Goal: Check status: Check status

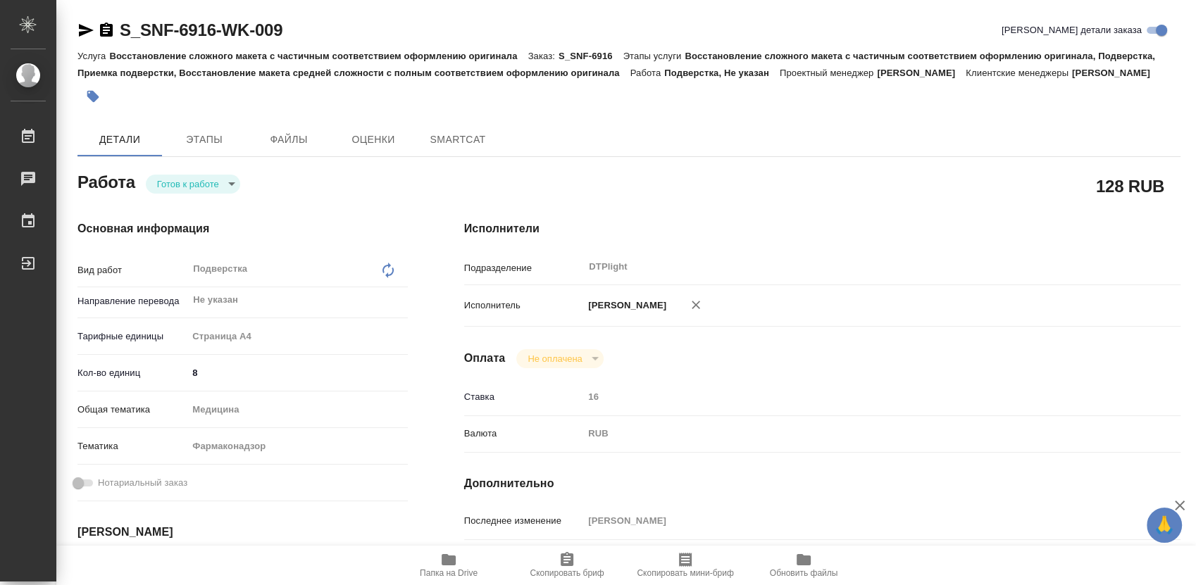
type textarea "x"
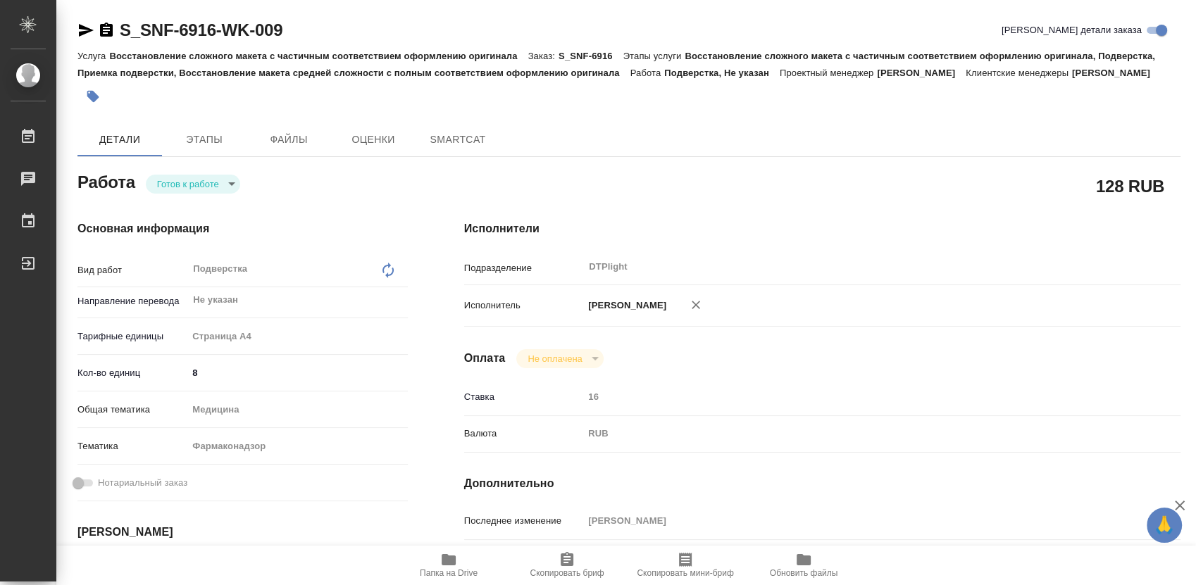
type textarea "x"
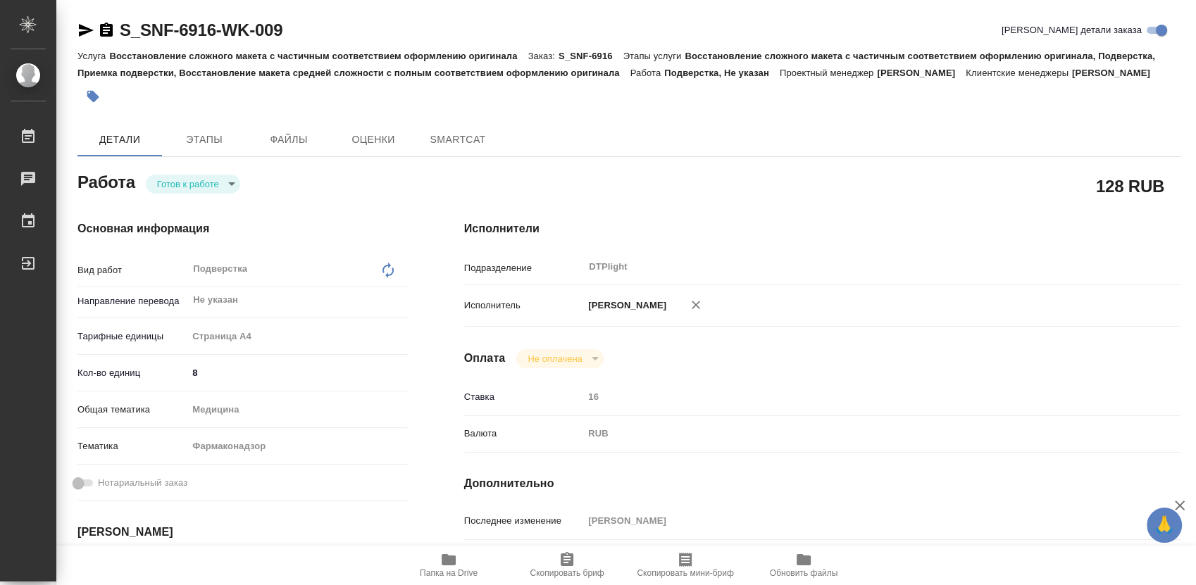
type textarea "x"
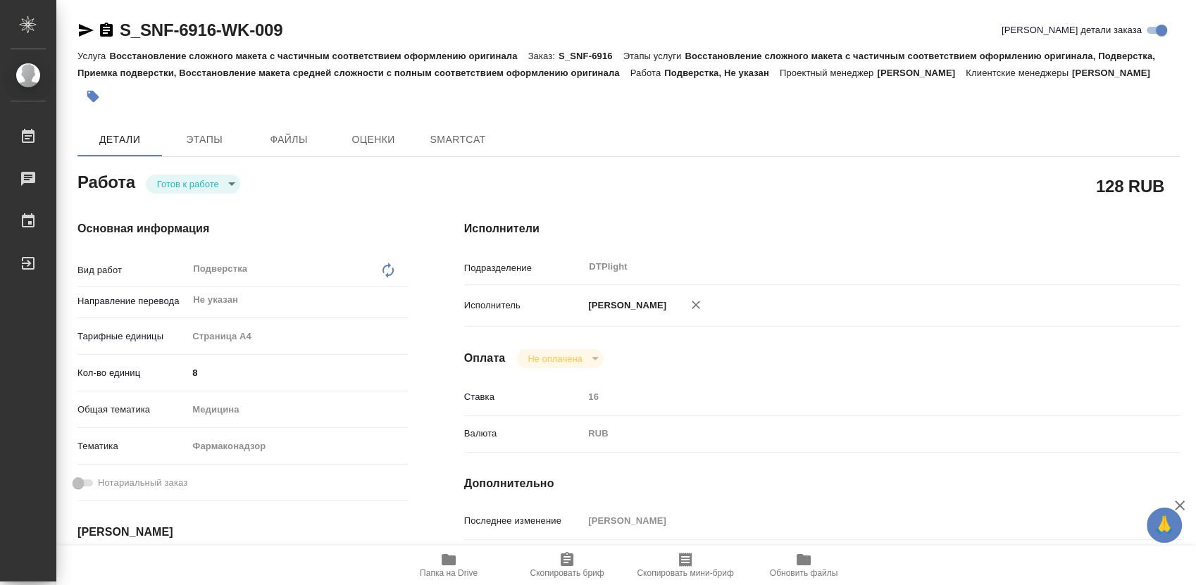
type textarea "x"
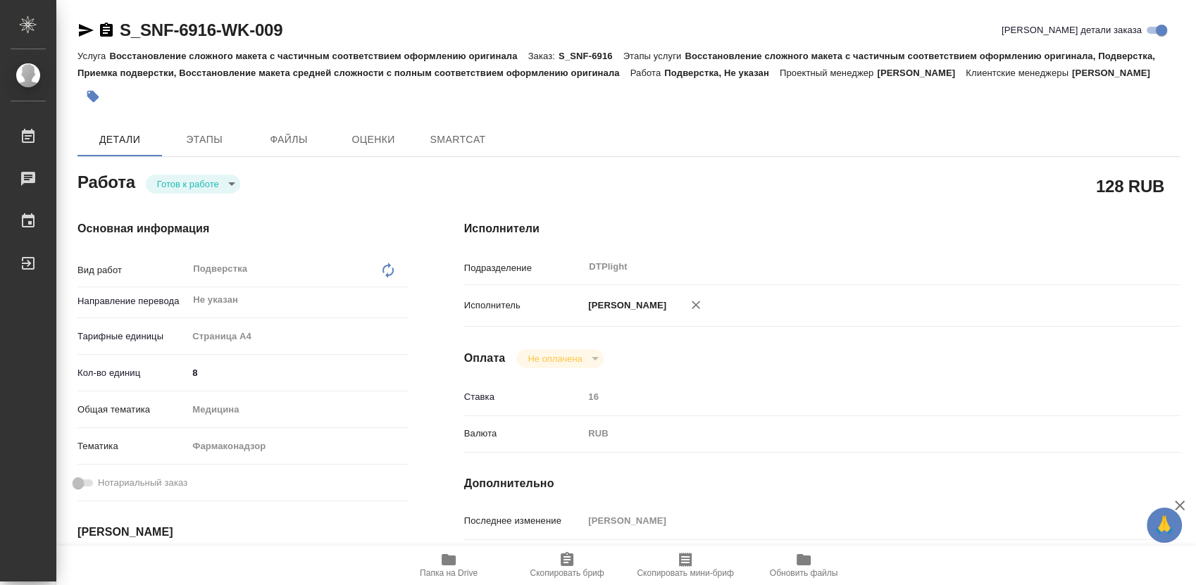
type textarea "x"
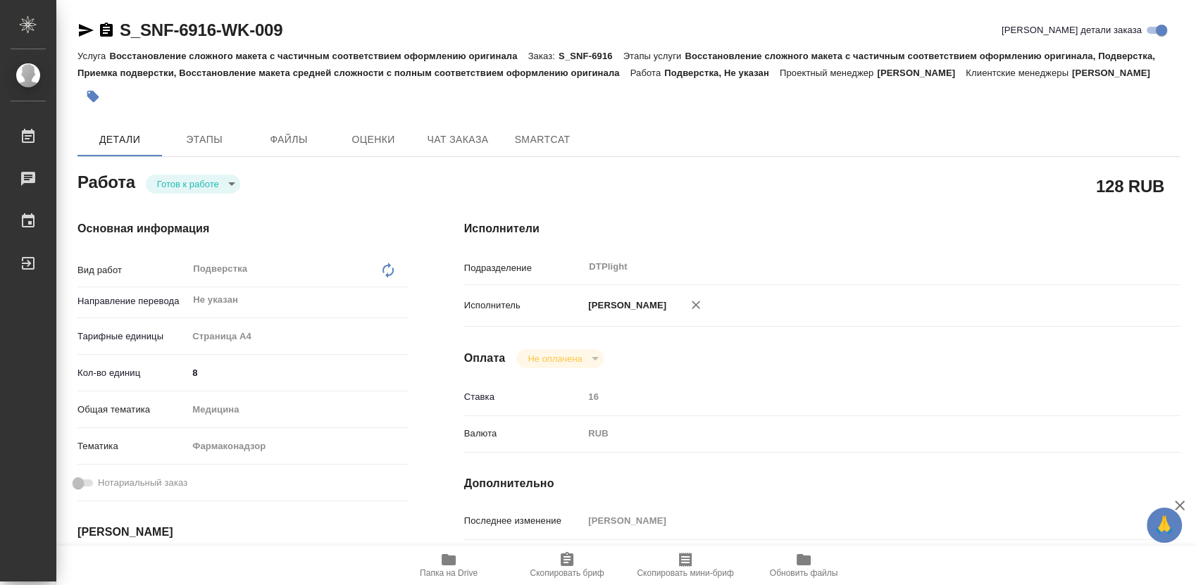
click at [108, 35] on icon "button" at bounding box center [106, 30] width 13 height 14
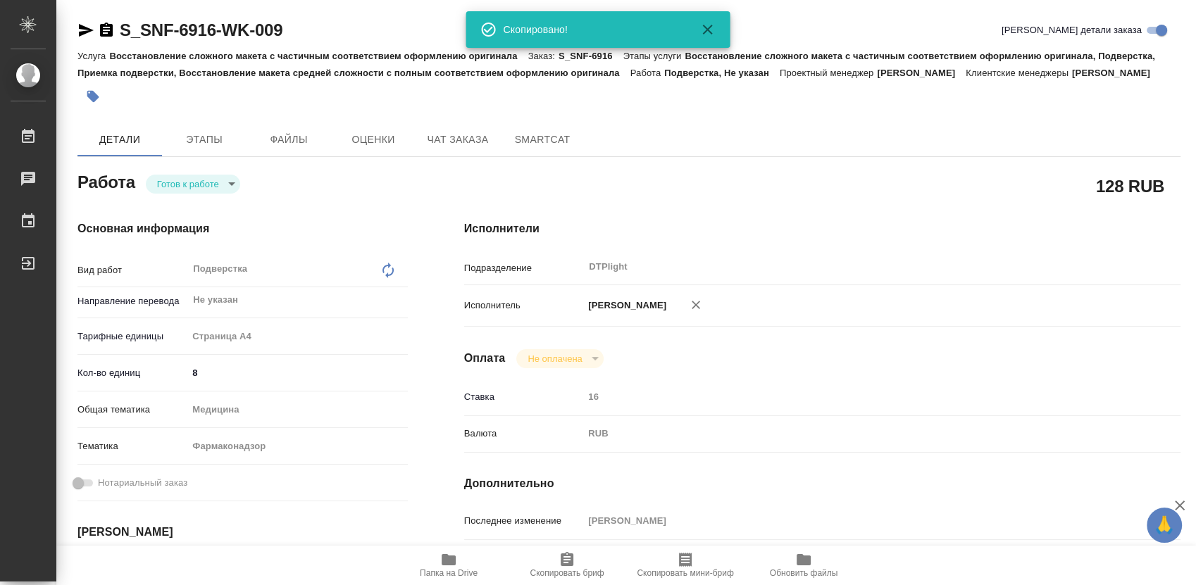
type textarea "x"
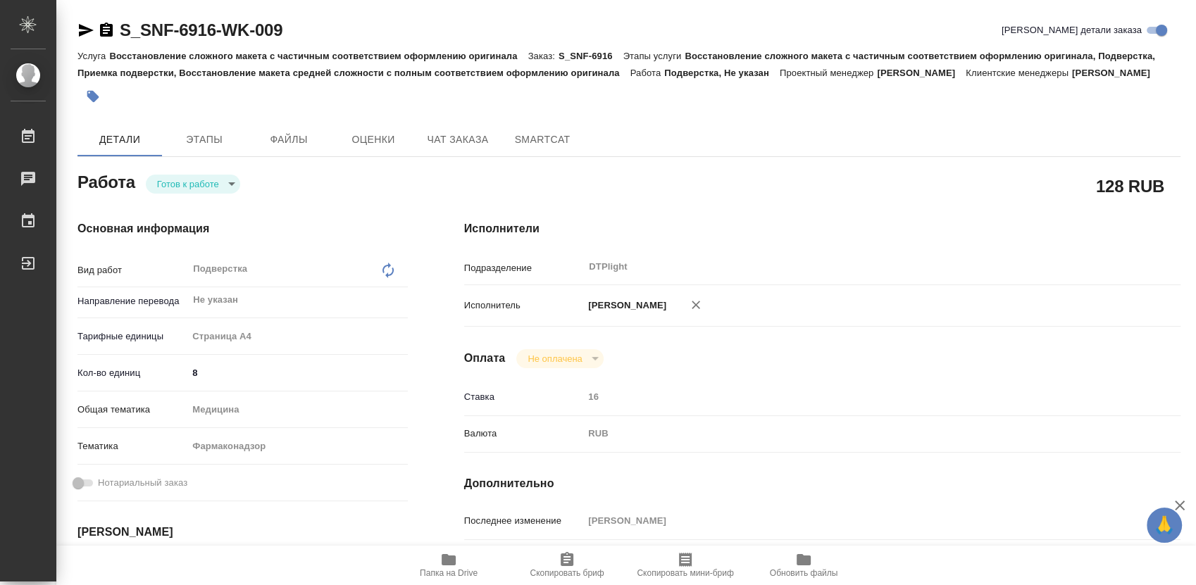
type textarea "x"
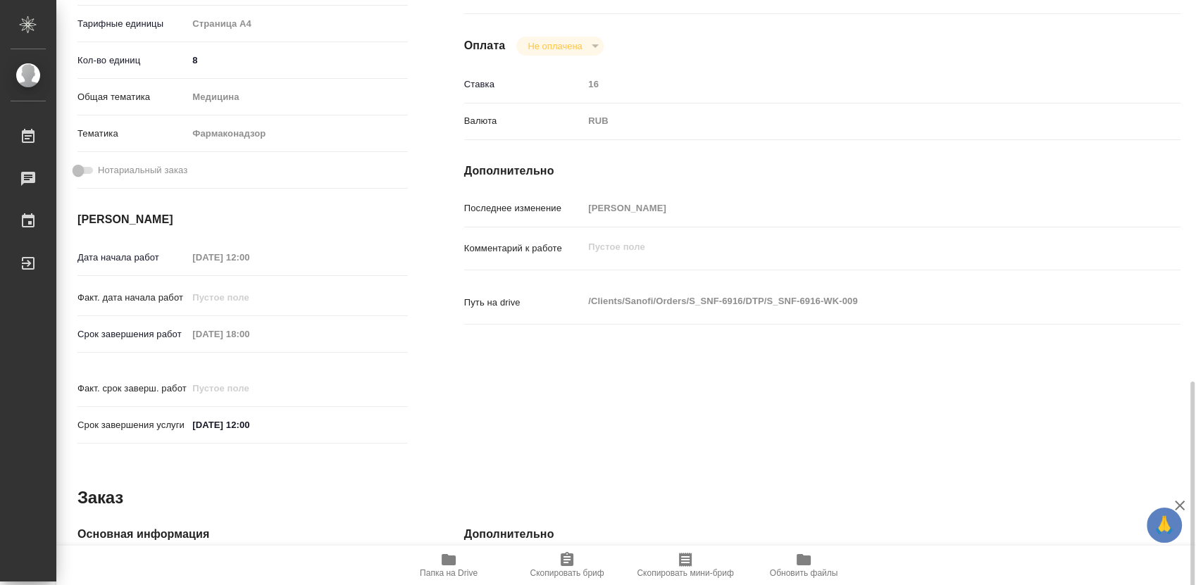
scroll to position [469, 0]
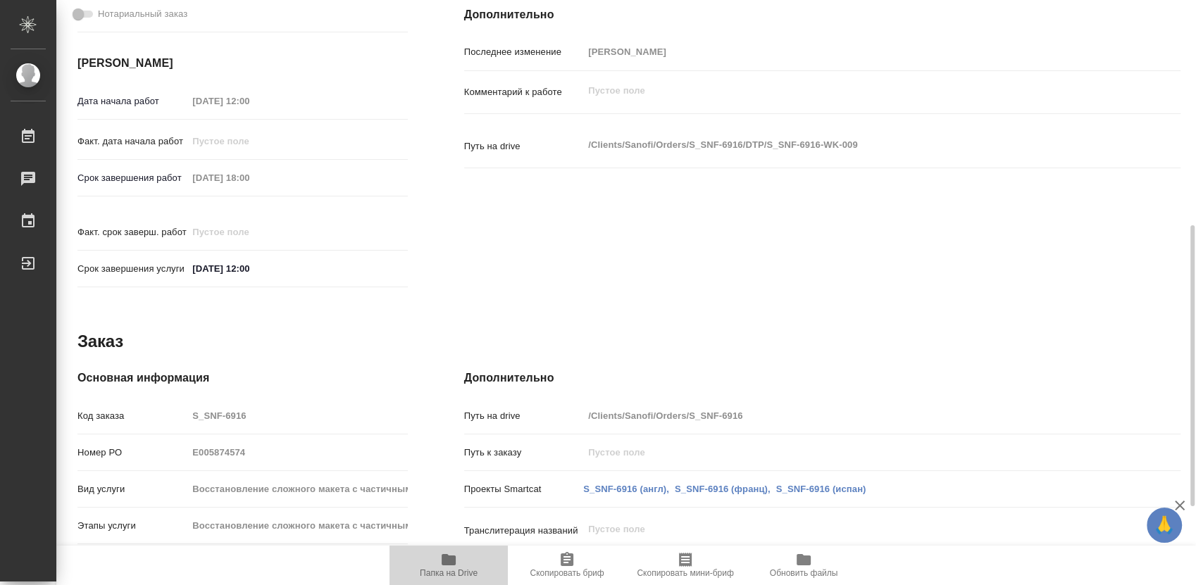
click at [448, 561] on icon "button" at bounding box center [449, 559] width 14 height 11
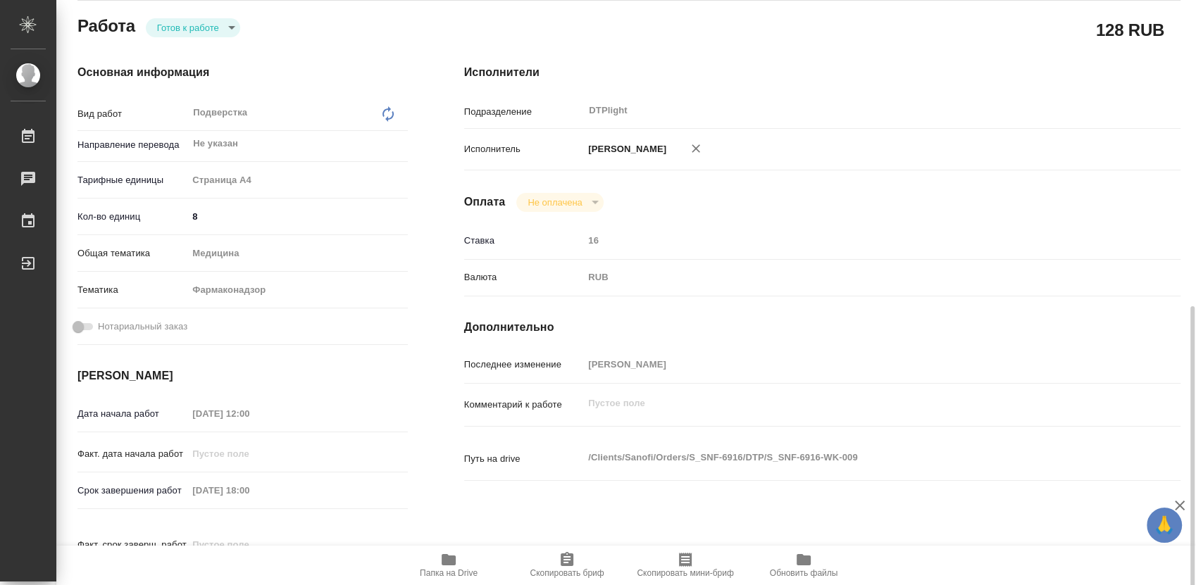
scroll to position [0, 0]
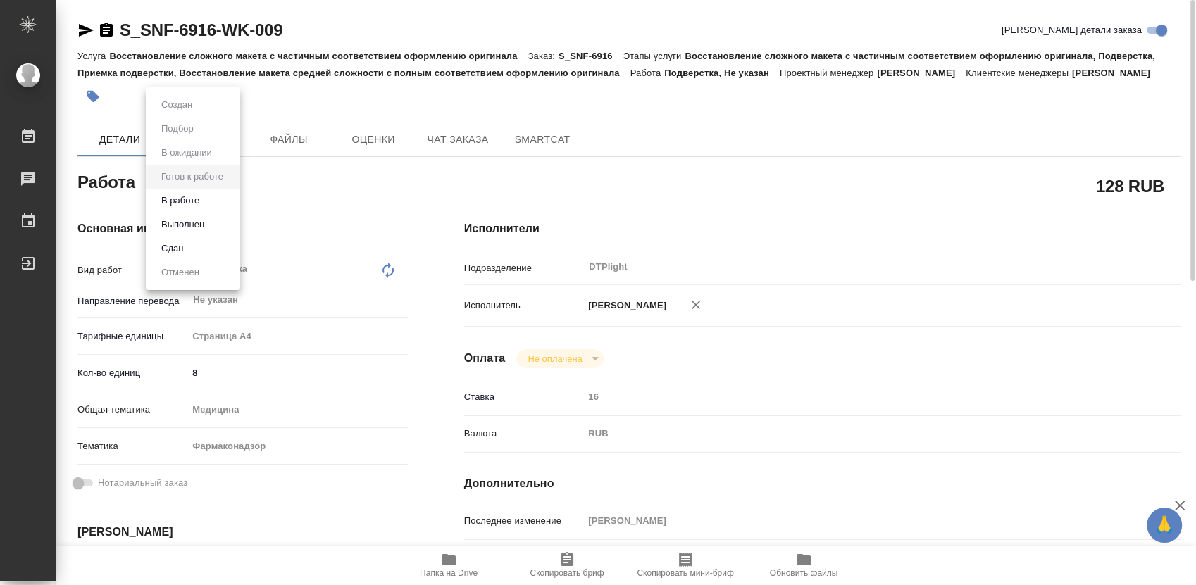
click at [187, 208] on body "🙏 .cls-1 fill:#fff; AWATERA Работы 0 Чаты График Выйти S_SNF-6916-WK-009 Кратко…" at bounding box center [598, 292] width 1196 height 585
click at [188, 201] on button "В работе" at bounding box center [180, 200] width 46 height 15
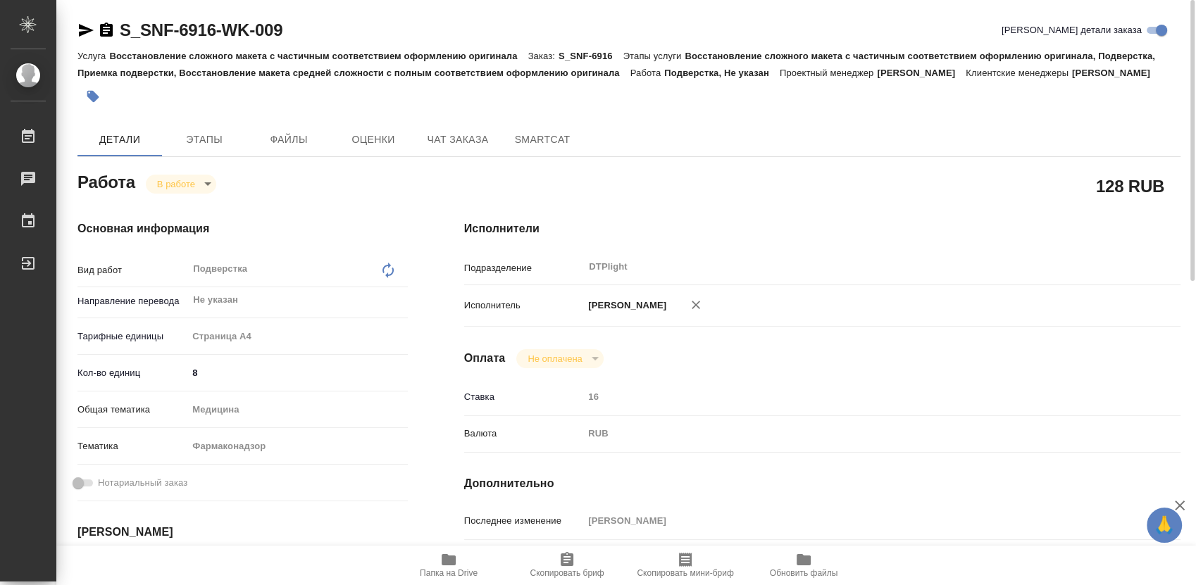
type textarea "x"
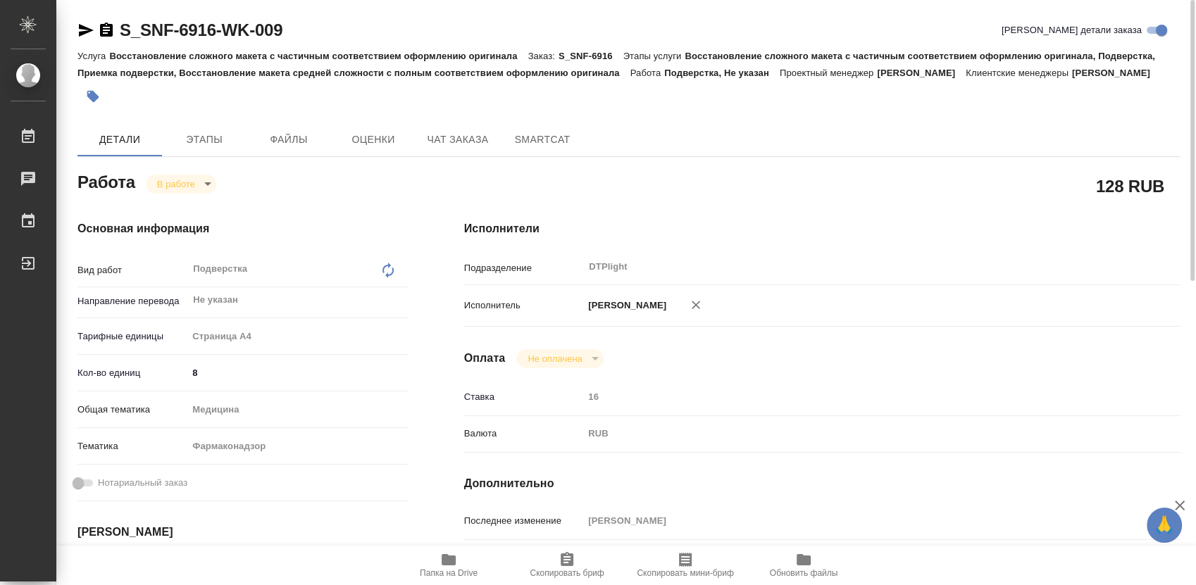
type textarea "x"
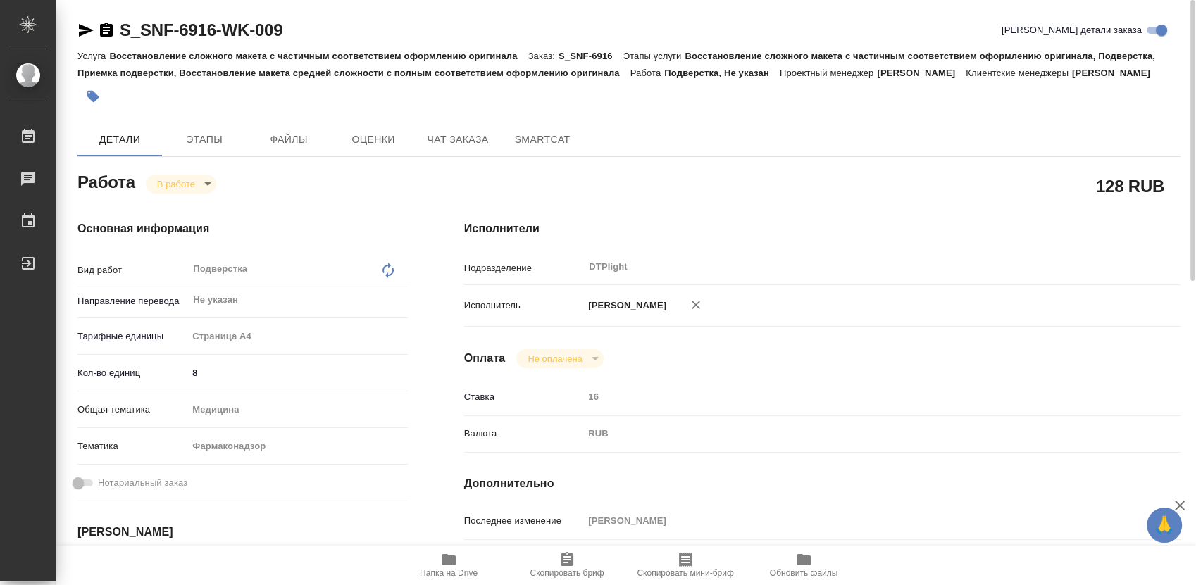
type textarea "x"
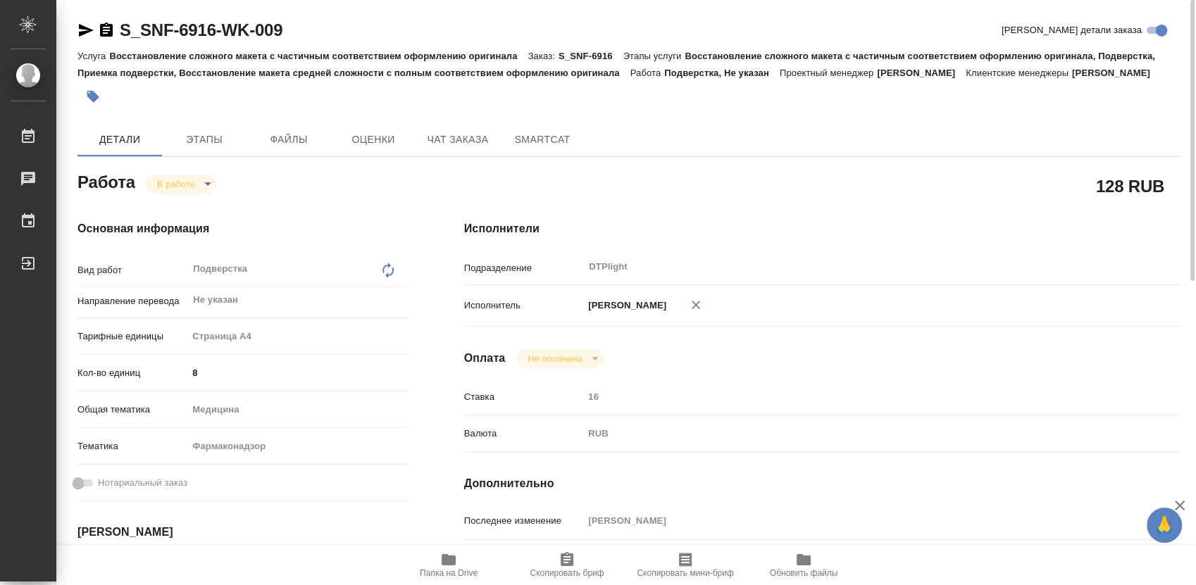
type textarea "x"
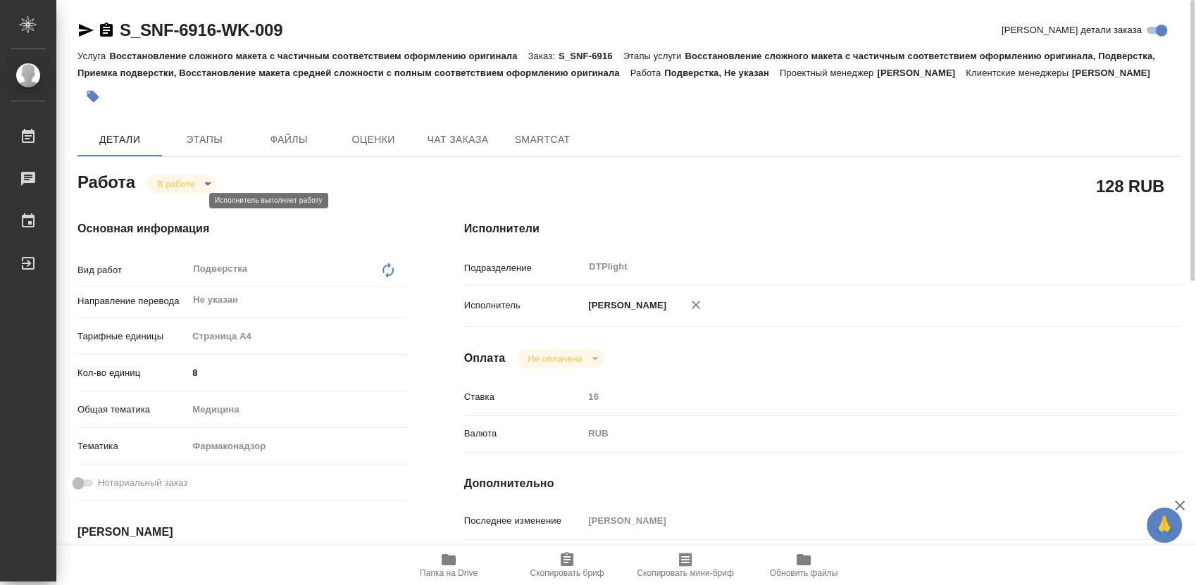
click at [182, 199] on body "🙏 .cls-1 fill:#fff; AWATERA Работы 0 Чаты График Выйти S_SNF-6916-WK-009 Кратко…" at bounding box center [598, 292] width 1196 height 585
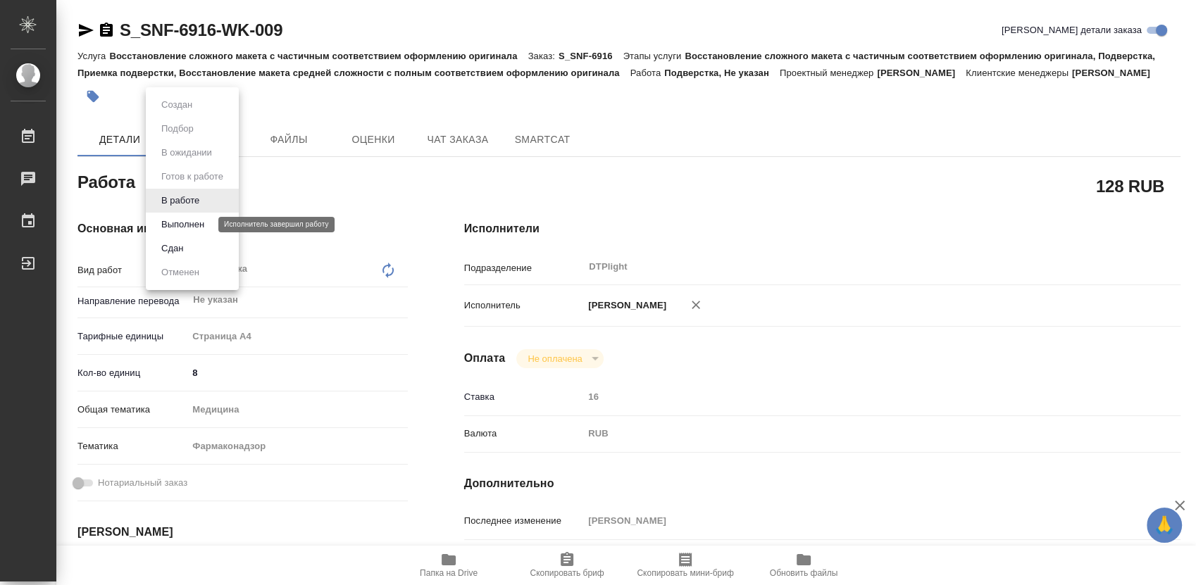
click at [173, 227] on button "Выполнен" at bounding box center [182, 224] width 51 height 15
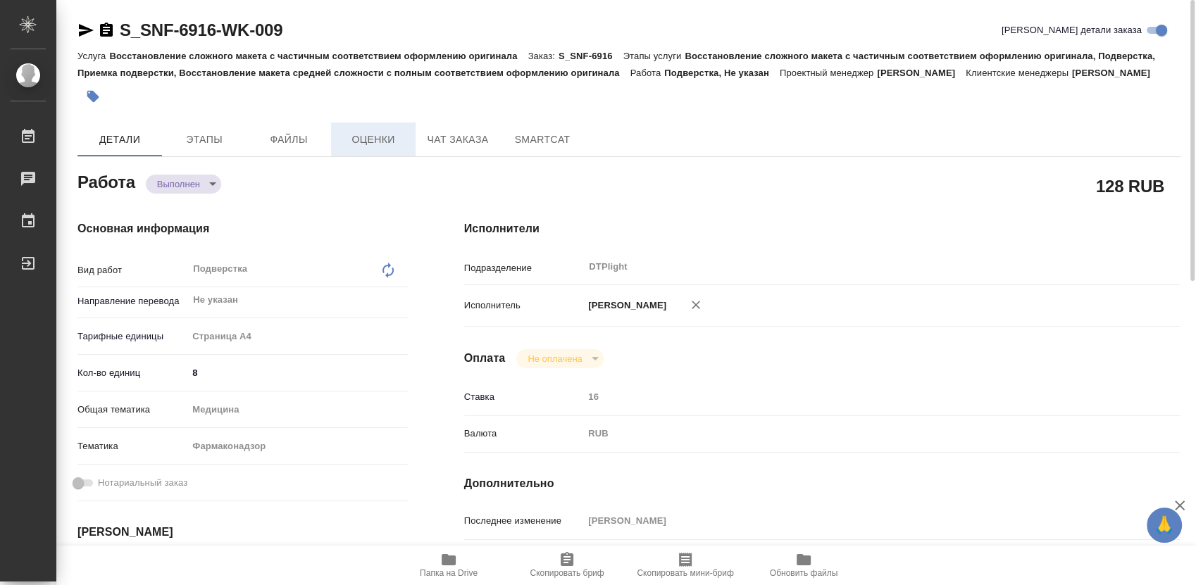
type textarea "x"
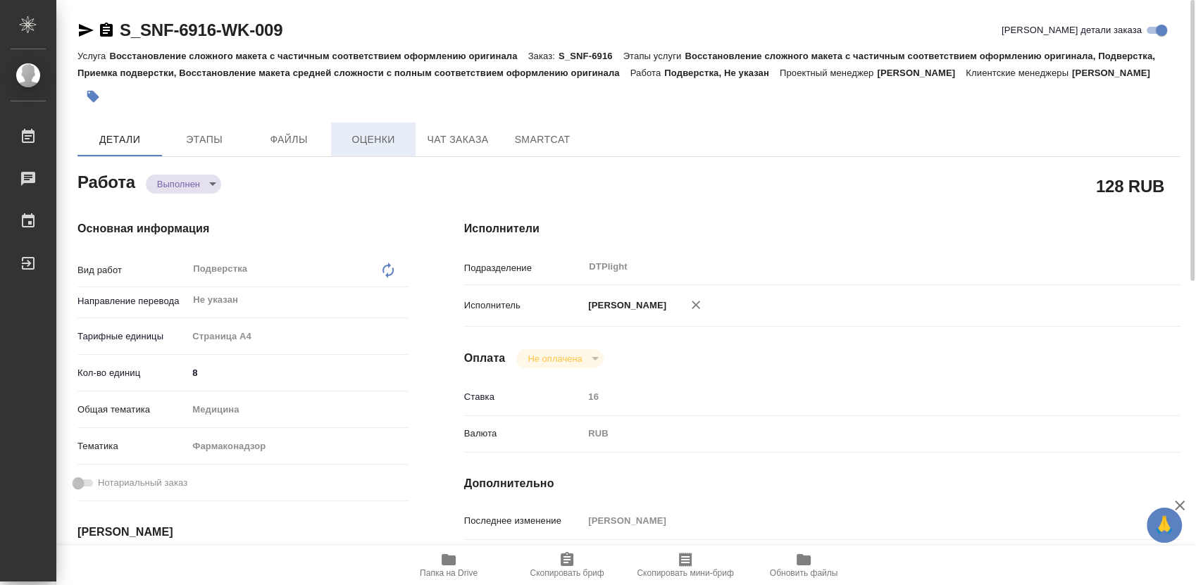
type textarea "x"
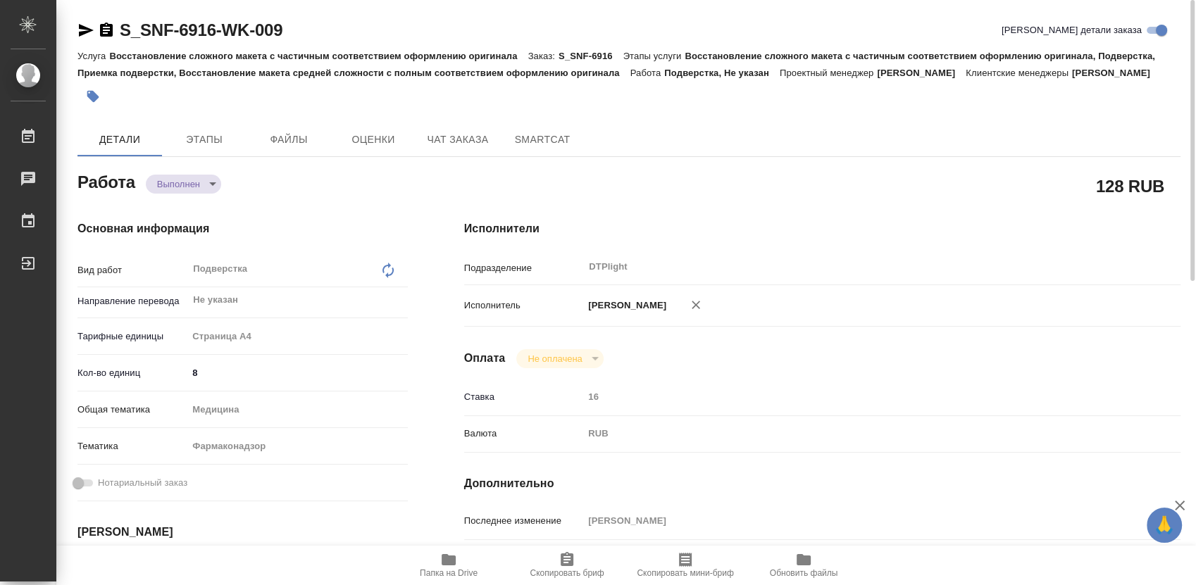
type textarea "x"
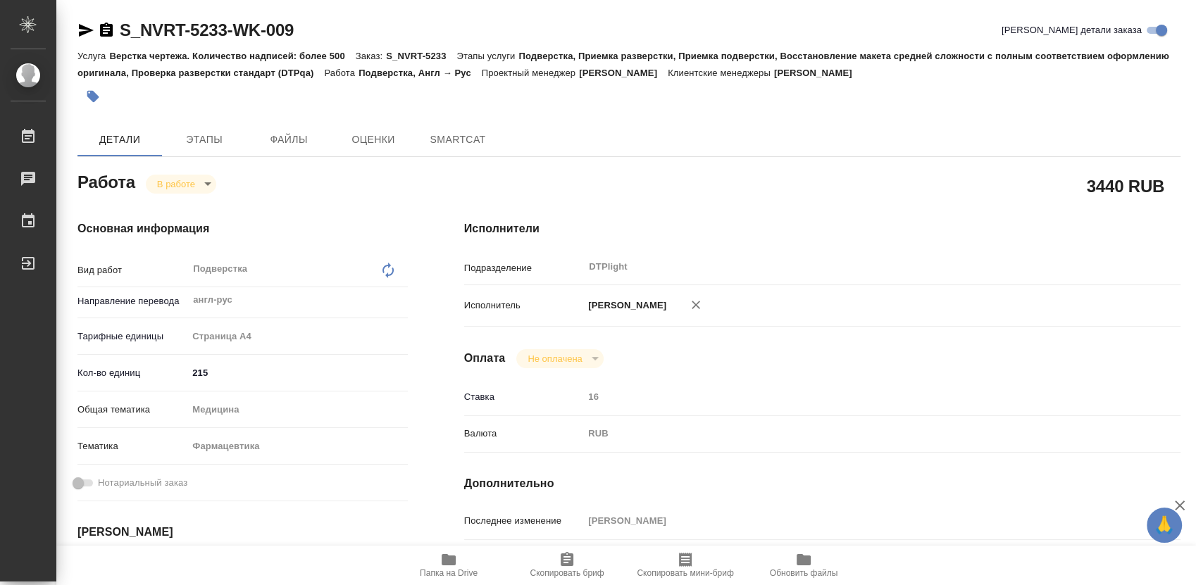
type textarea "x"
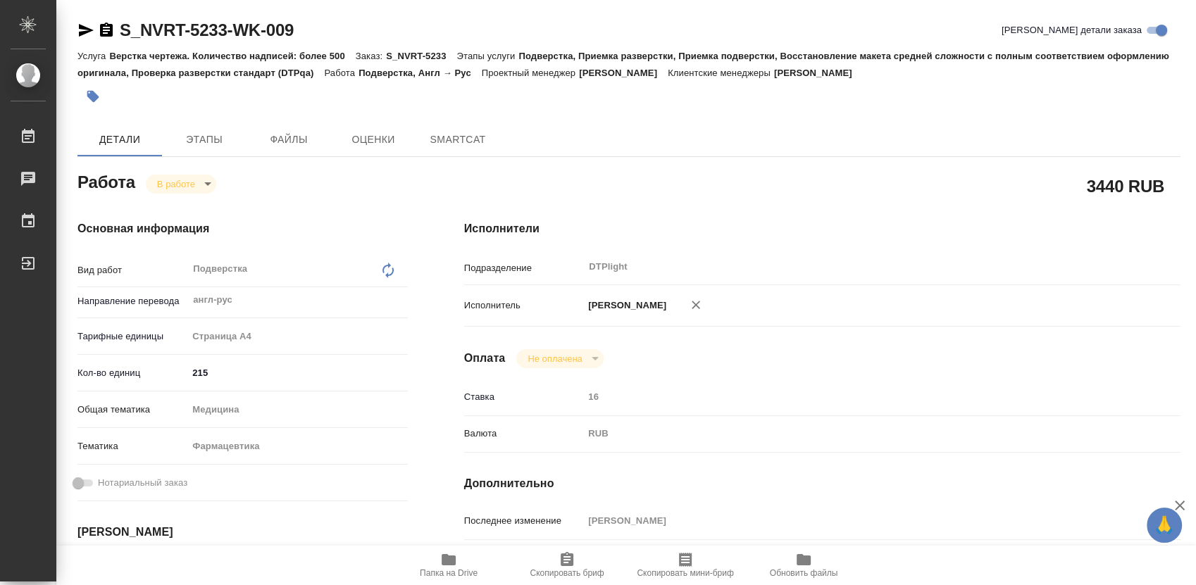
type textarea "x"
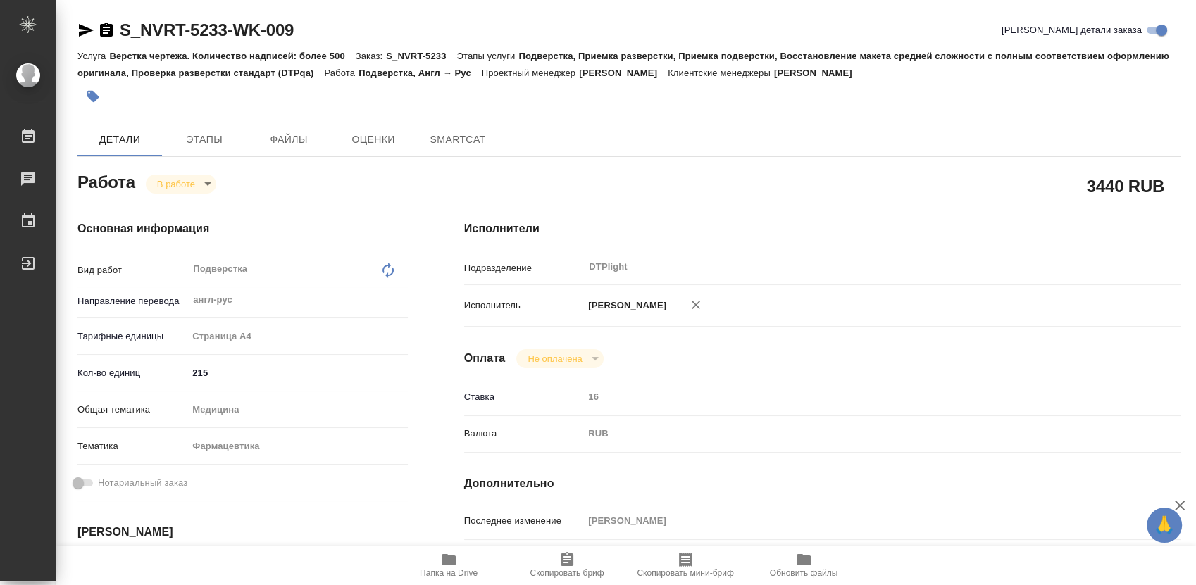
type textarea "x"
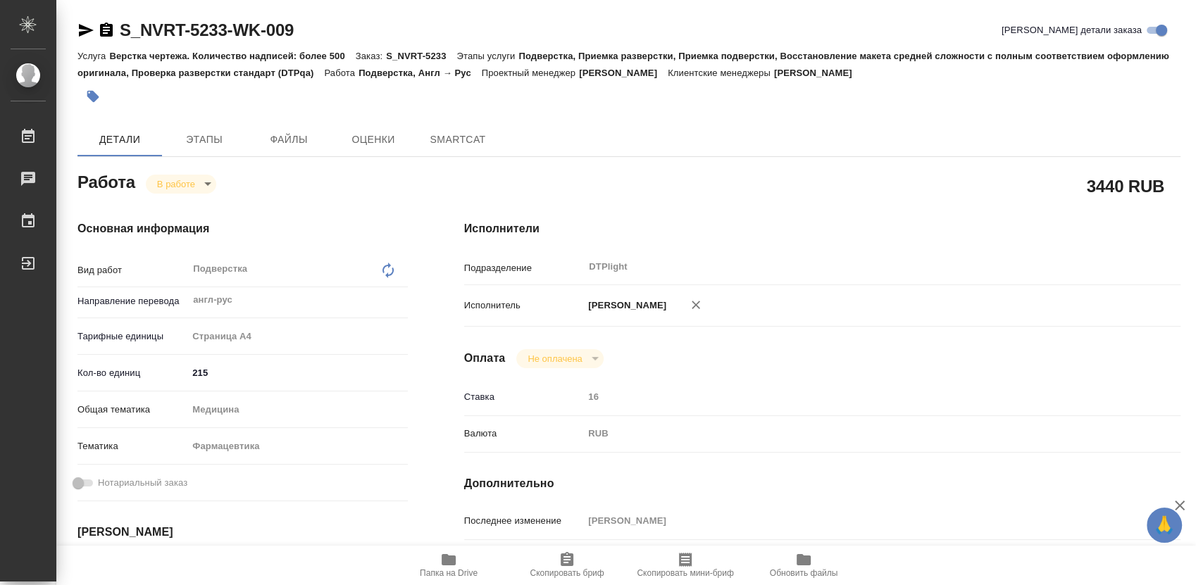
type textarea "x"
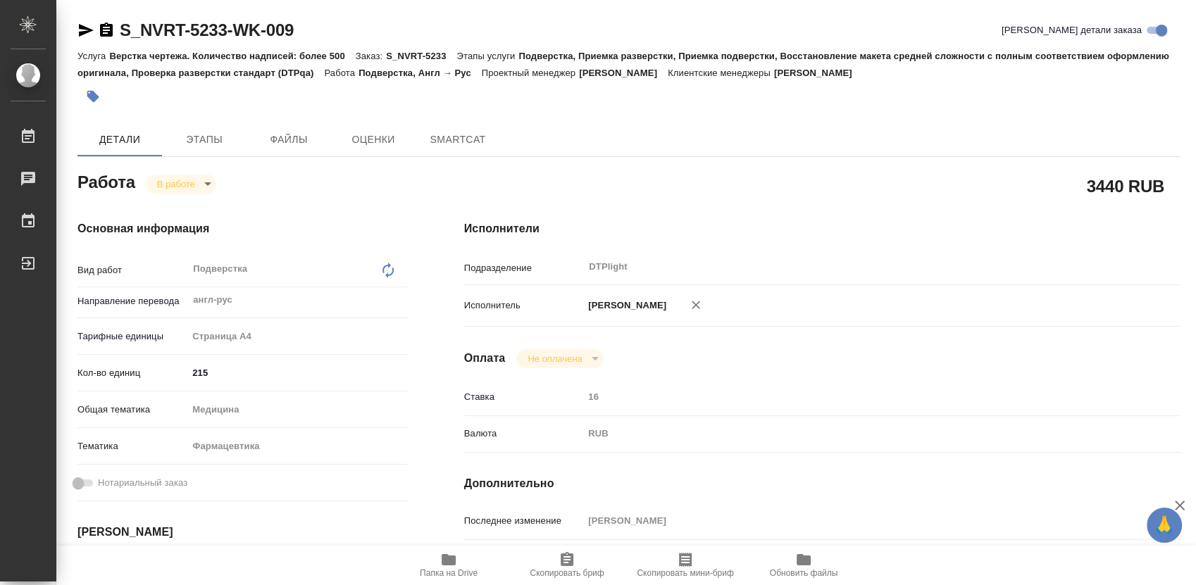
type textarea "x"
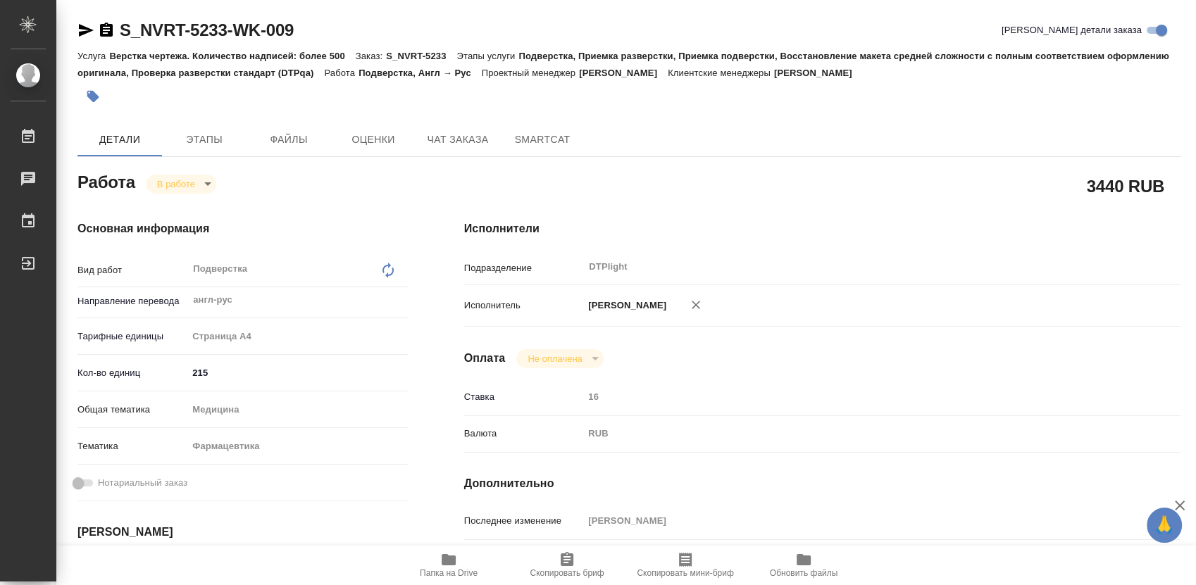
type textarea "x"
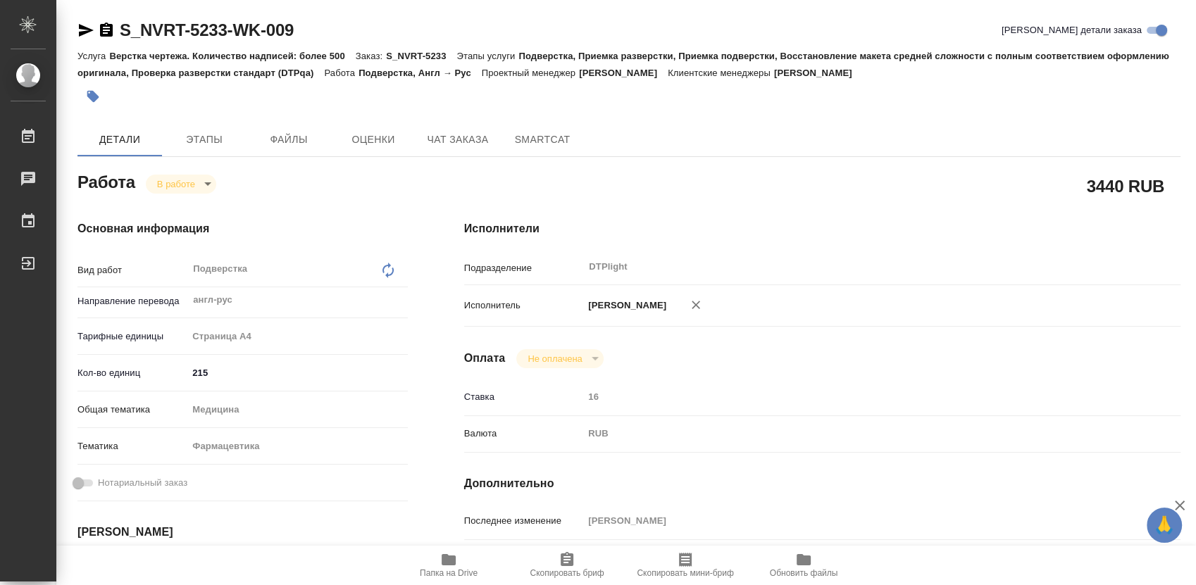
type textarea "x"
